Goal: Find specific page/section: Find specific page/section

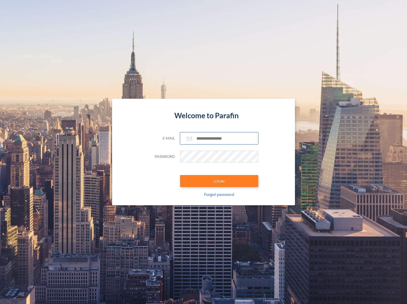
click at [224, 138] on input "text" at bounding box center [219, 138] width 78 height 12
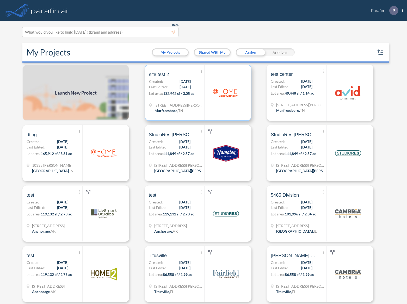
click at [170, 92] on span "132,942 sf / 3.05 ac" at bounding box center [178, 93] width 31 height 4
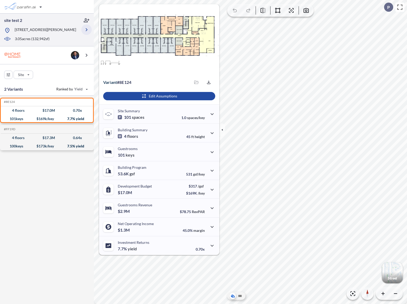
click at [85, 33] on icon "button" at bounding box center [86, 30] width 6 height 6
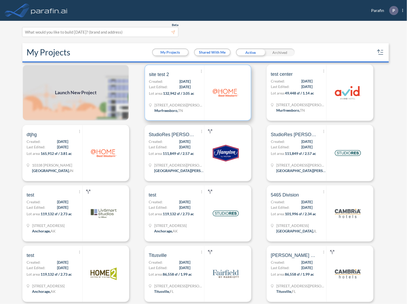
click at [169, 85] on p "Last Edited: [DATE]" at bounding box center [170, 86] width 42 height 5
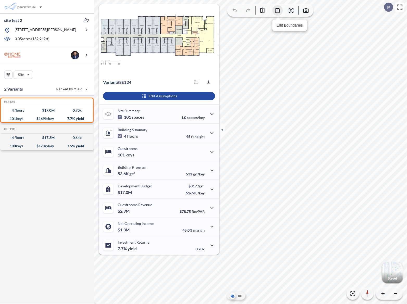
click at [277, 9] on icon "button" at bounding box center [278, 10] width 6 height 6
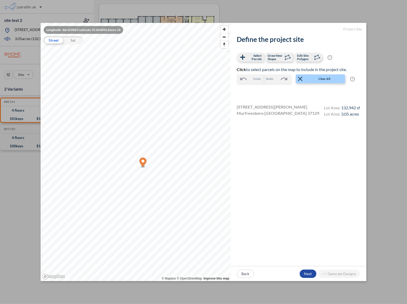
click at [291, 13] on div "Longitude: -86.429065 Latitude: 35.843896 Zoom: 16 Street Sat © Mapbox © OpenSt…" at bounding box center [203, 152] width 407 height 304
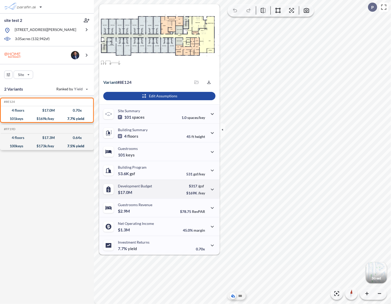
click at [192, 193] on p "$169K /key" at bounding box center [195, 193] width 19 height 4
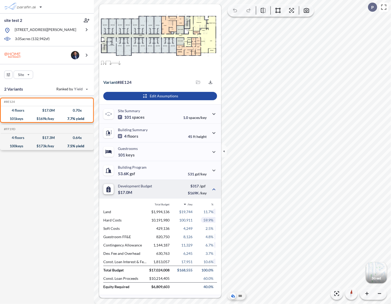
scroll to position [52, 0]
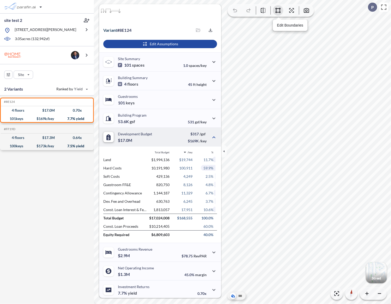
click at [279, 11] on icon "button" at bounding box center [278, 10] width 6 height 6
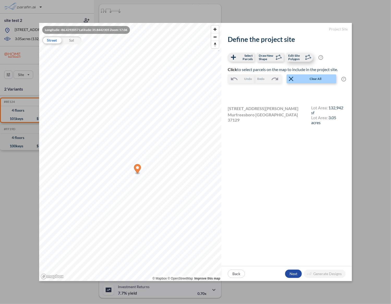
click at [305, 57] on icon at bounding box center [308, 57] width 8 height 8
click at [248, 59] on span "Select Parcels" at bounding box center [244, 57] width 15 height 7
click at [375, 154] on div "Longitude: -86.4292057 Latitude: 35.8442305 Zoom: 17.06 Street Sat © Mapbox © O…" at bounding box center [195, 152] width 391 height 304
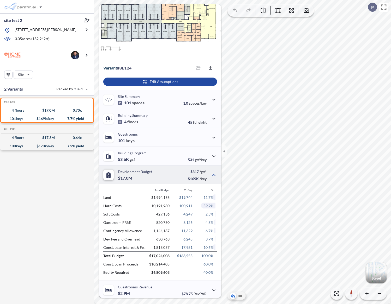
scroll to position [0, 0]
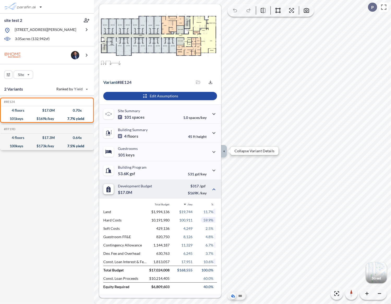
click at [225, 153] on icon "button" at bounding box center [224, 152] width 6 height 6
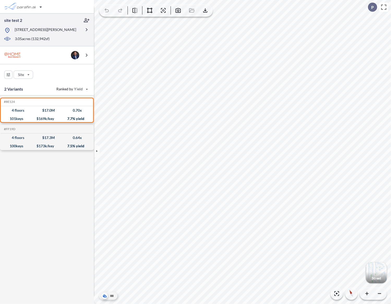
click at [52, 34] on p "[STREET_ADDRESS][PERSON_NAME]" at bounding box center [45, 30] width 61 height 7
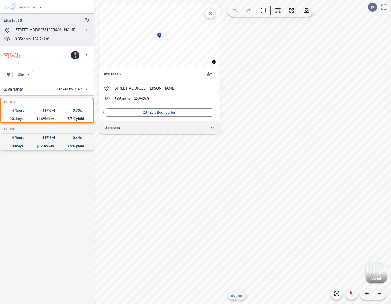
click at [162, 128] on div at bounding box center [159, 127] width 120 height 13
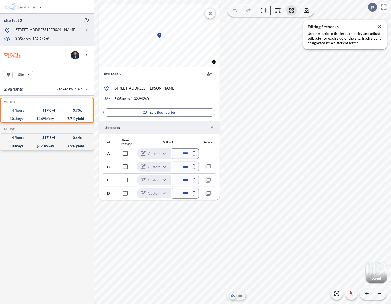
click at [162, 128] on div at bounding box center [159, 127] width 120 height 13
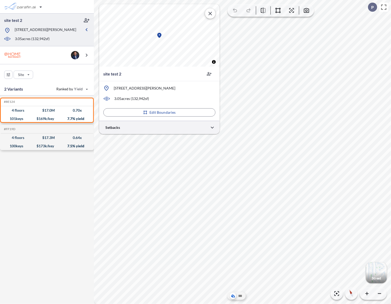
click at [137, 131] on div at bounding box center [159, 127] width 120 height 13
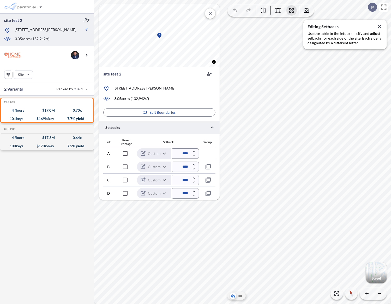
click at [137, 131] on div at bounding box center [159, 127] width 120 height 13
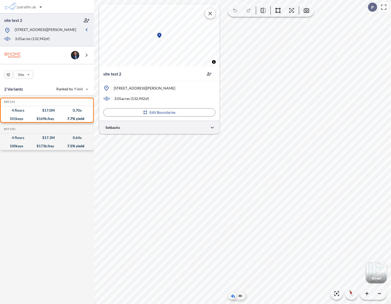
click at [137, 131] on div at bounding box center [159, 127] width 120 height 13
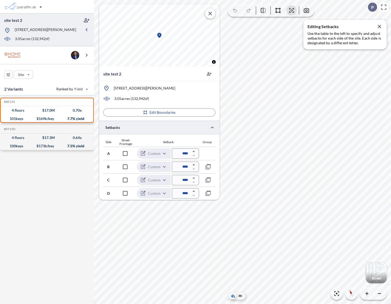
click at [137, 131] on div at bounding box center [159, 127] width 120 height 13
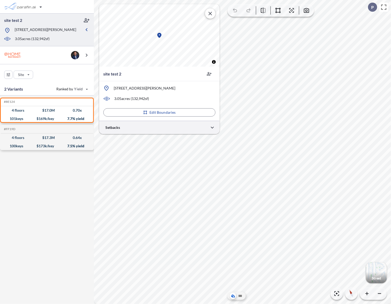
click at [137, 131] on div at bounding box center [159, 127] width 120 height 13
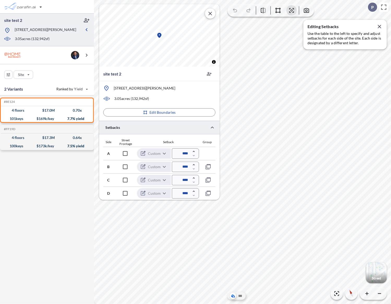
click at [137, 131] on div at bounding box center [159, 127] width 120 height 13
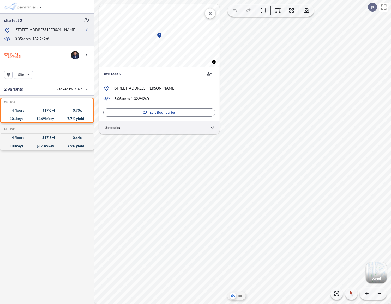
click at [137, 131] on div at bounding box center [159, 127] width 120 height 13
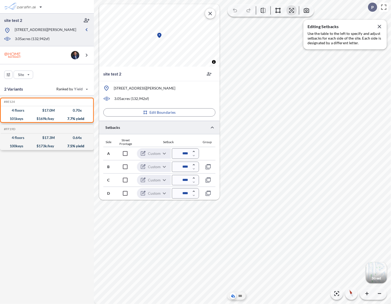
click at [137, 131] on div at bounding box center [159, 127] width 120 height 13
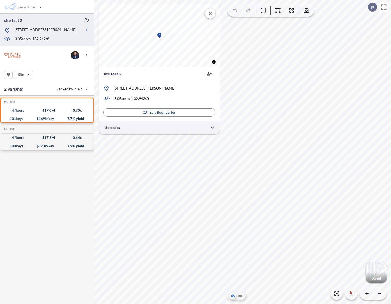
click at [129, 128] on div at bounding box center [159, 127] width 120 height 13
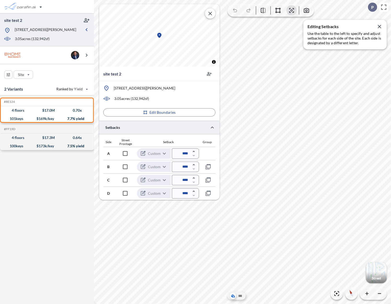
click at [129, 128] on div at bounding box center [159, 127] width 120 height 13
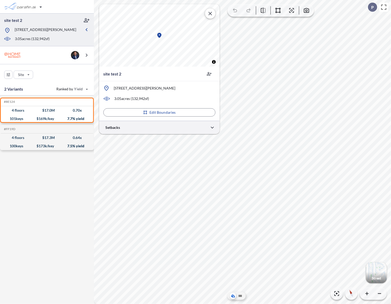
click at [129, 128] on div at bounding box center [159, 127] width 120 height 13
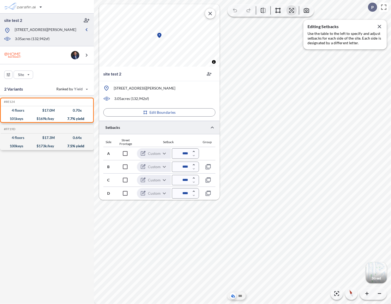
click at [129, 128] on div at bounding box center [159, 127] width 120 height 13
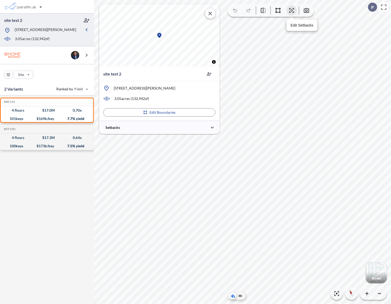
click at [293, 11] on icon "button" at bounding box center [291, 10] width 6 height 6
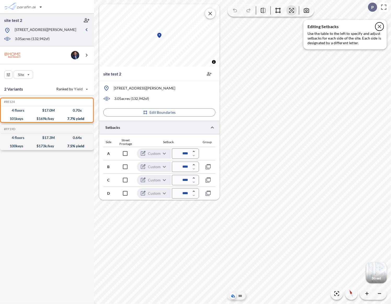
click at [379, 27] on icon "button" at bounding box center [379, 26] width 6 height 6
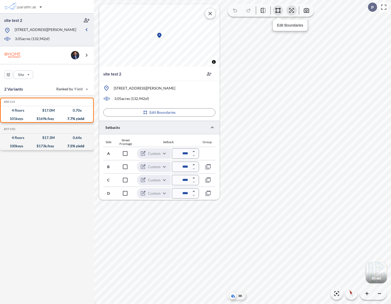
click at [276, 11] on icon "button" at bounding box center [278, 10] width 6 height 6
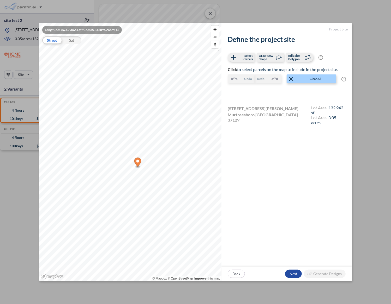
click at [379, 56] on div "Longitude: -86.429065 Latitude: 35.843896 Zoom: 16 Street Sat © Mapbox © OpenSt…" at bounding box center [195, 152] width 391 height 304
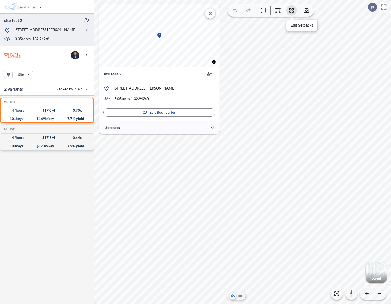
click at [292, 11] on icon "button" at bounding box center [291, 10] width 6 height 6
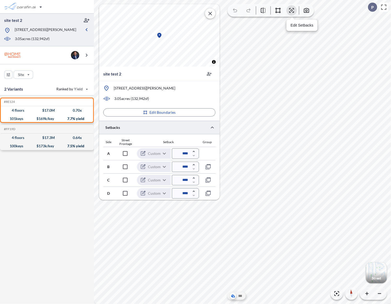
click at [292, 11] on icon "button" at bounding box center [292, 11] width 2 height 2
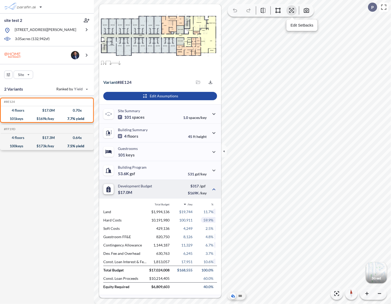
click at [292, 11] on icon "button" at bounding box center [292, 11] width 2 height 2
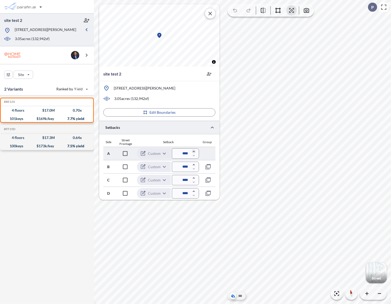
click at [195, 152] on icon "button" at bounding box center [194, 152] width 4 height 4
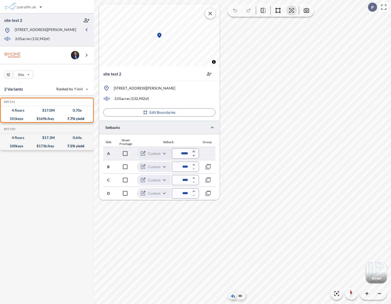
click at [195, 152] on icon "button" at bounding box center [194, 152] width 4 height 4
type input "*****"
click at [193, 164] on icon "button" at bounding box center [194, 165] width 4 height 4
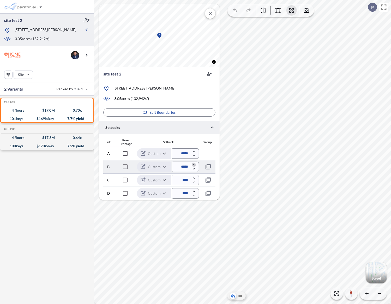
click at [193, 164] on icon "button" at bounding box center [194, 165] width 4 height 4
type input "*****"
click at [194, 178] on icon "button" at bounding box center [194, 178] width 2 height 1
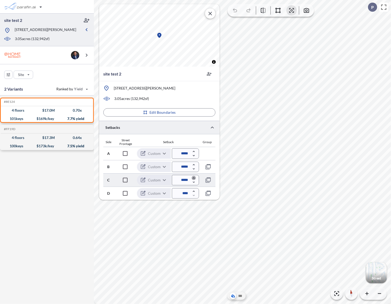
click at [194, 178] on icon "button" at bounding box center [194, 178] width 2 height 1
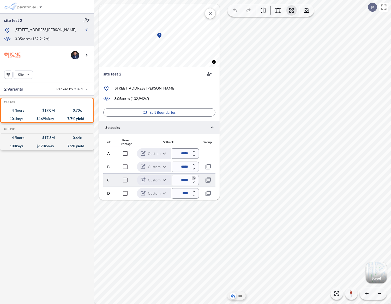
type input "*****"
click at [194, 191] on icon "button" at bounding box center [194, 191] width 4 height 4
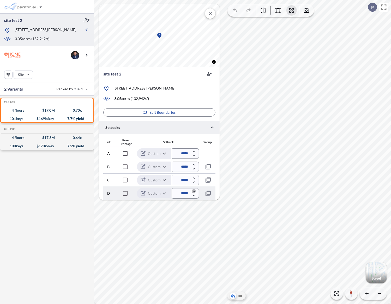
click at [194, 191] on icon "button" at bounding box center [194, 191] width 4 height 4
type input "*****"
click at [290, 11] on icon "button" at bounding box center [291, 10] width 6 height 6
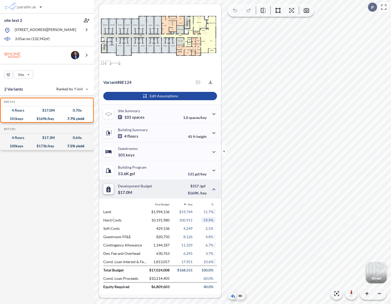
click at [377, 271] on div "button" at bounding box center [376, 273] width 21 height 21
